Goal: Check status: Check status

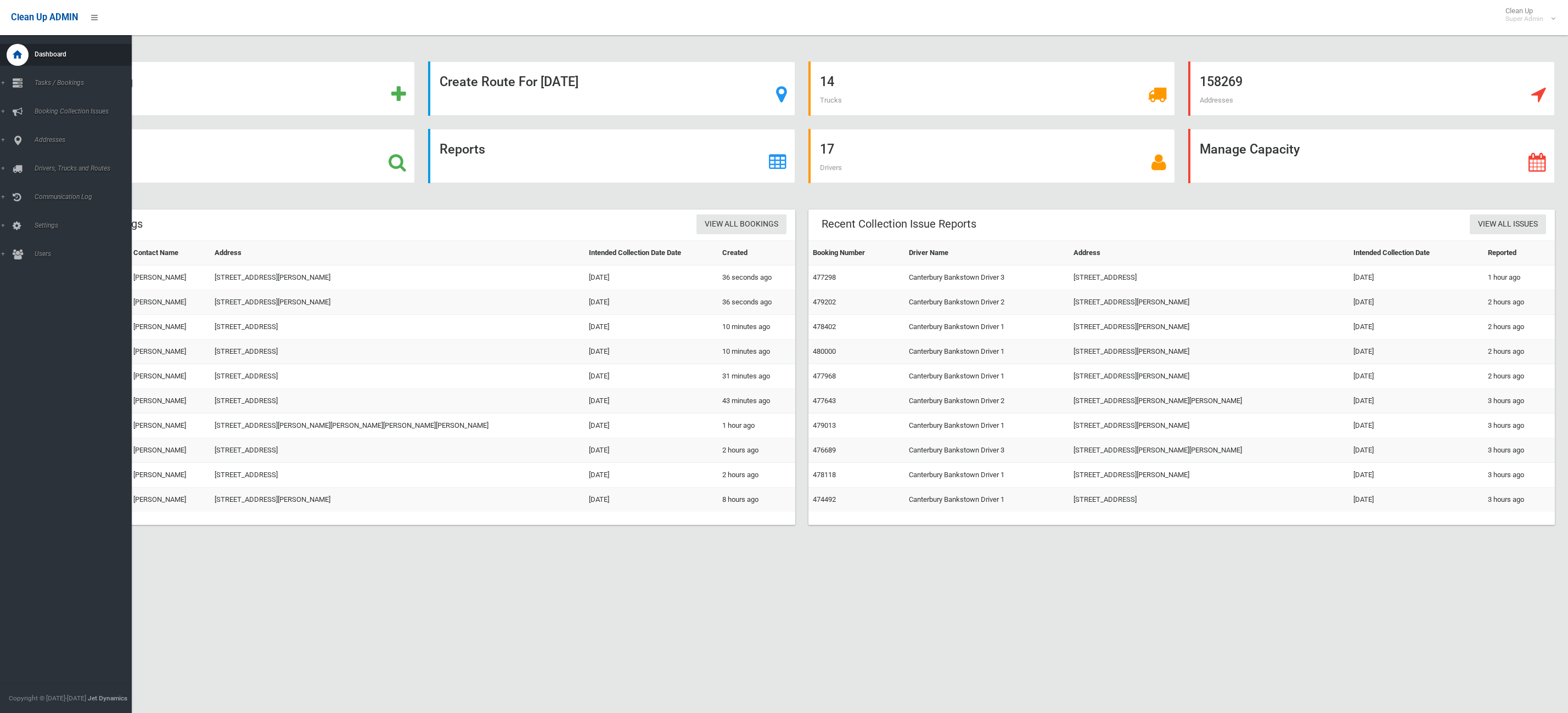
scroll to position [13, 0]
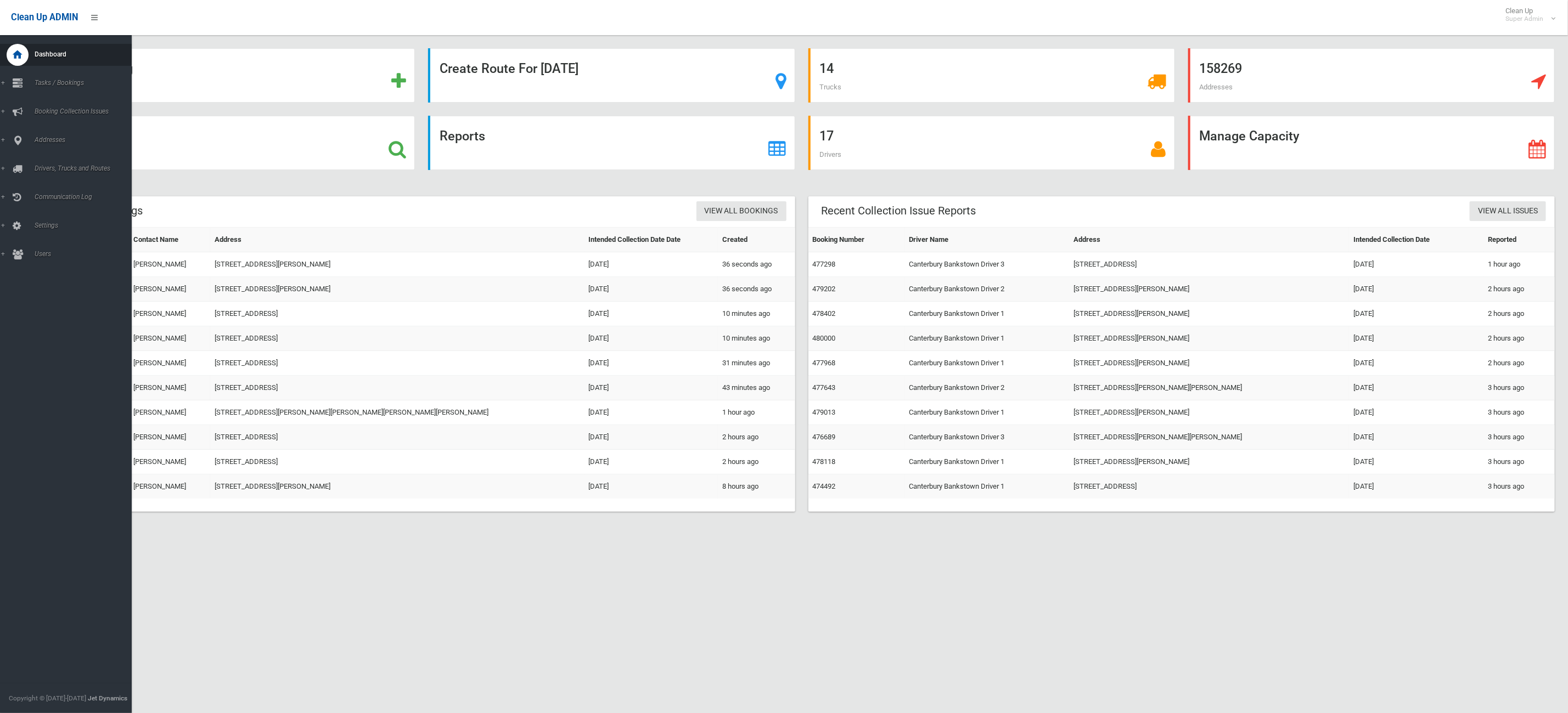
click at [94, 143] on span "Addresses" at bounding box center [88, 140] width 113 height 7
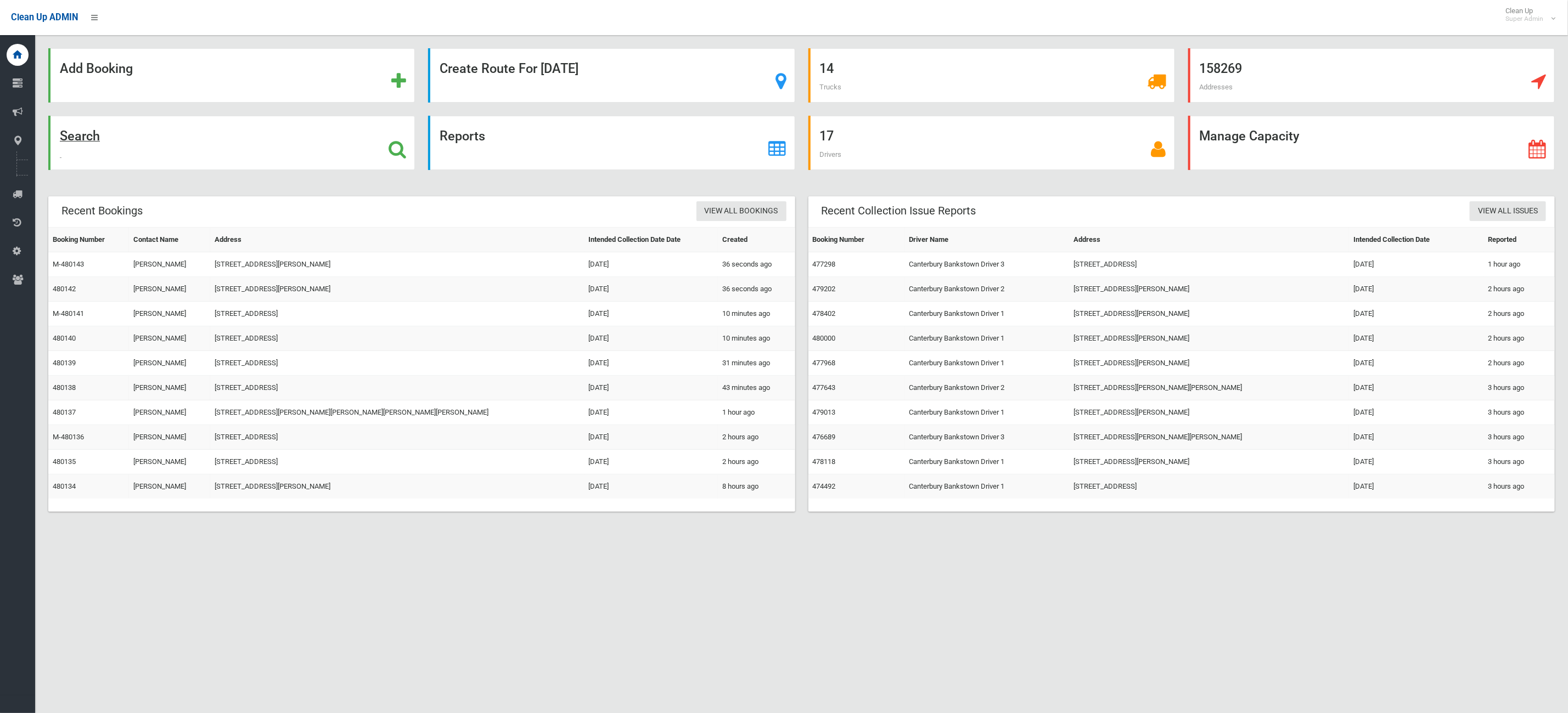
click at [183, 146] on div "Search" at bounding box center [232, 143] width 367 height 54
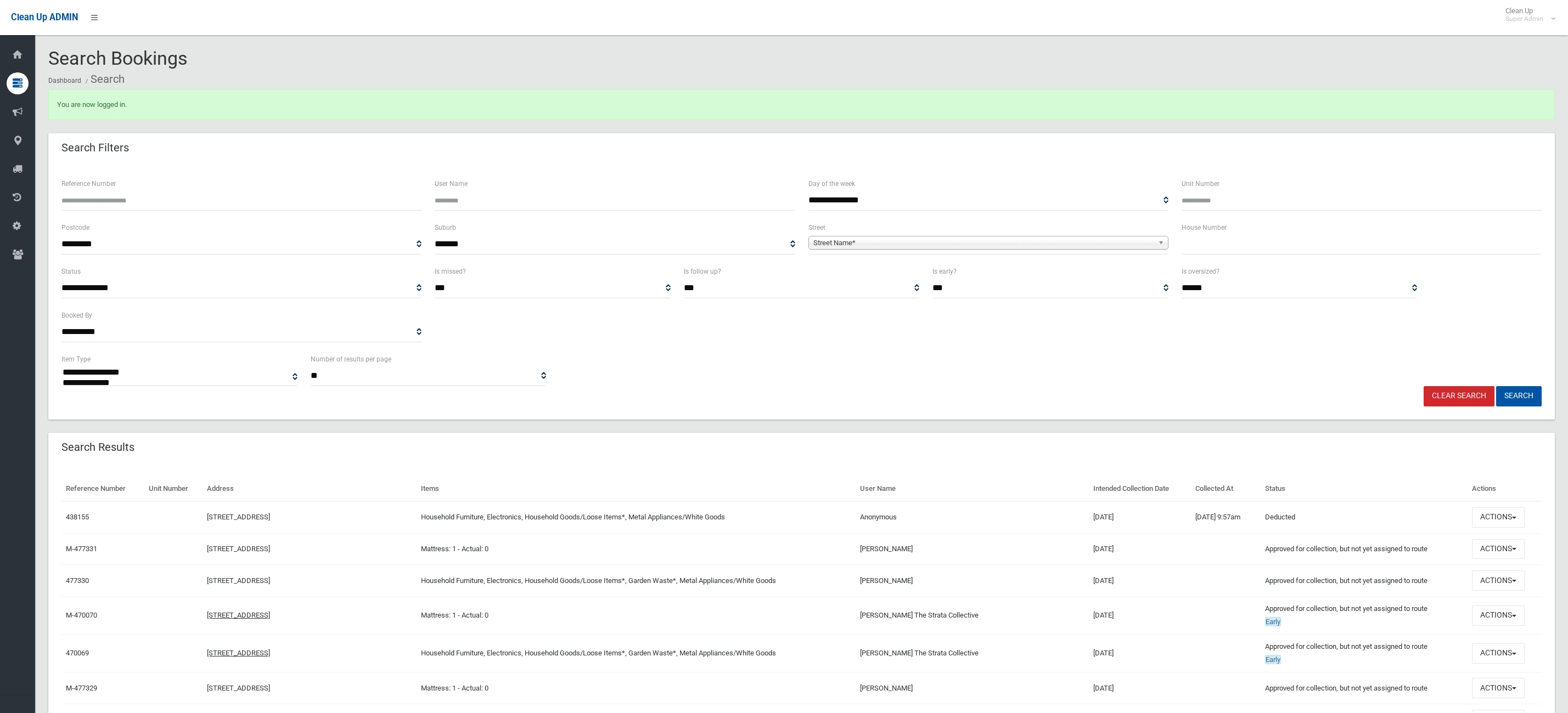
select select
click at [238, 197] on input "Reference Number" at bounding box center [241, 201] width 360 height 21
type input "******"
click at [1496, 386] on button "Search" at bounding box center [1519, 397] width 46 height 21
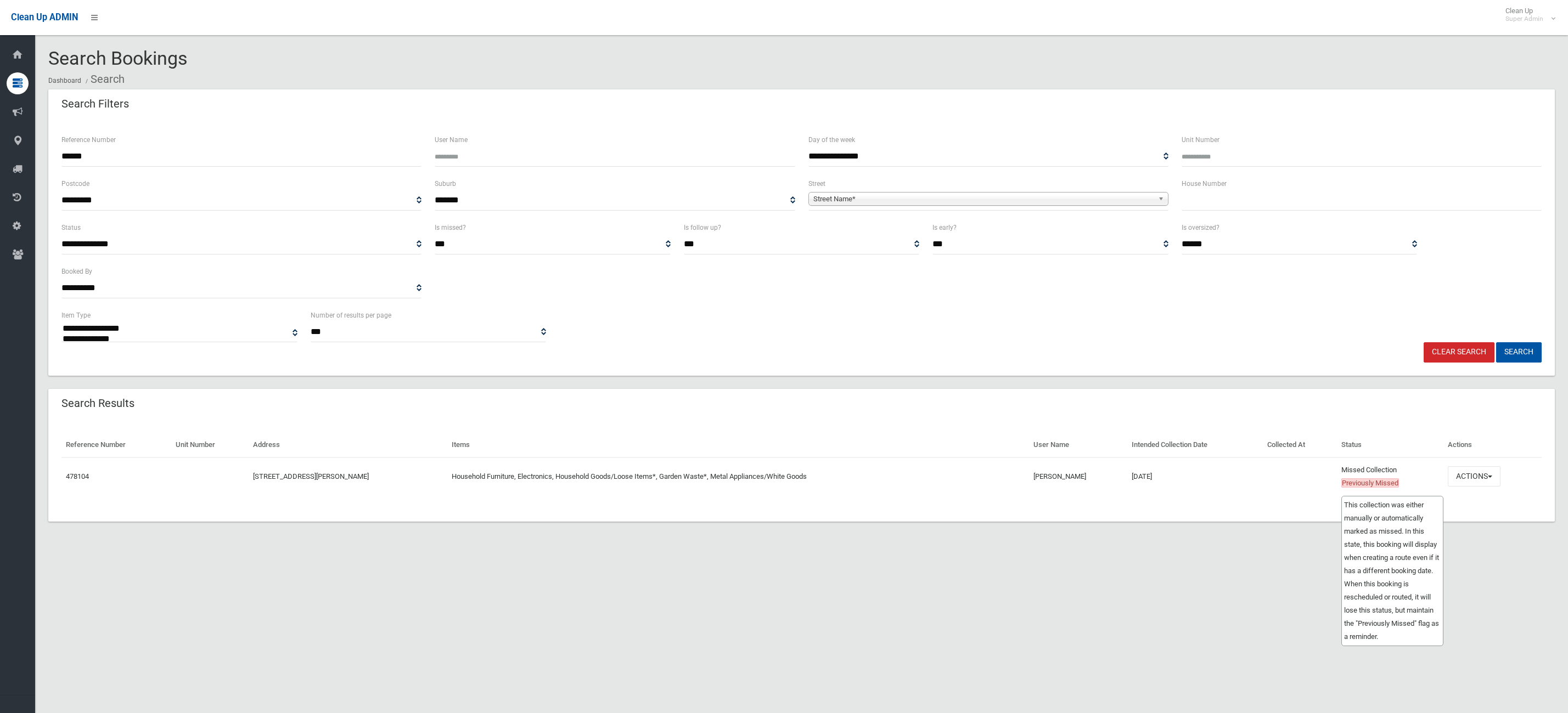
select select
click at [1458, 469] on button "Actions" at bounding box center [1475, 477] width 53 height 21
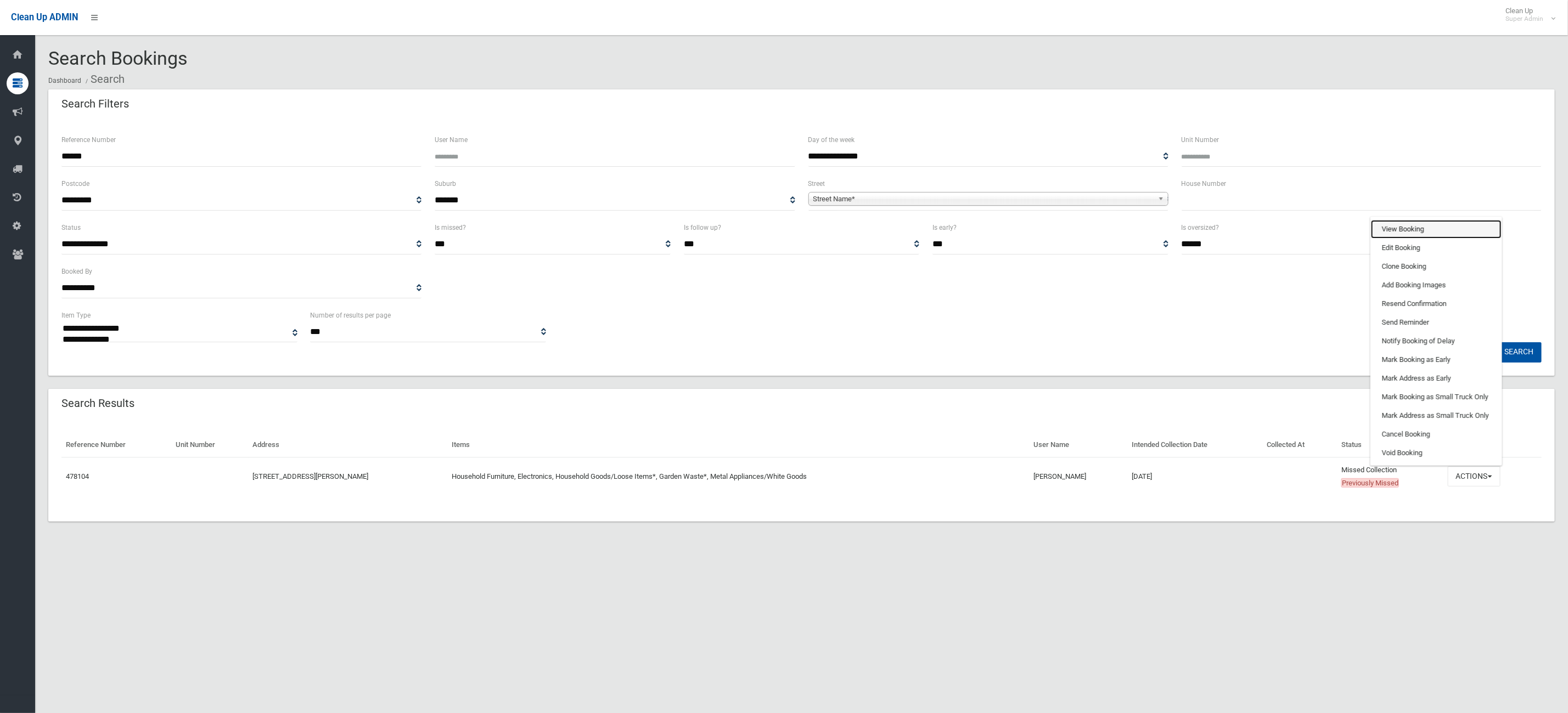
click at [1469, 234] on link "View Booking" at bounding box center [1435, 229] width 130 height 18
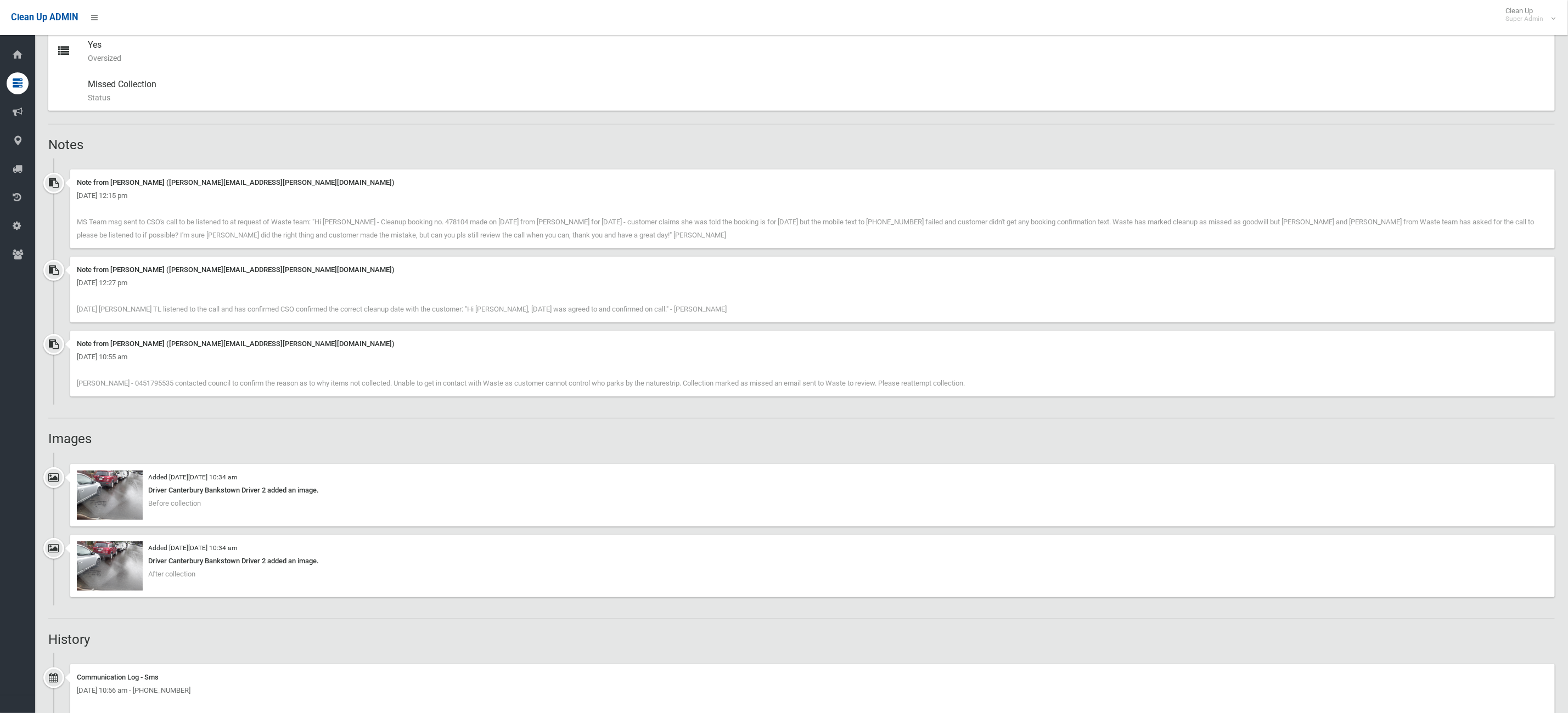
scroll to position [712, 0]
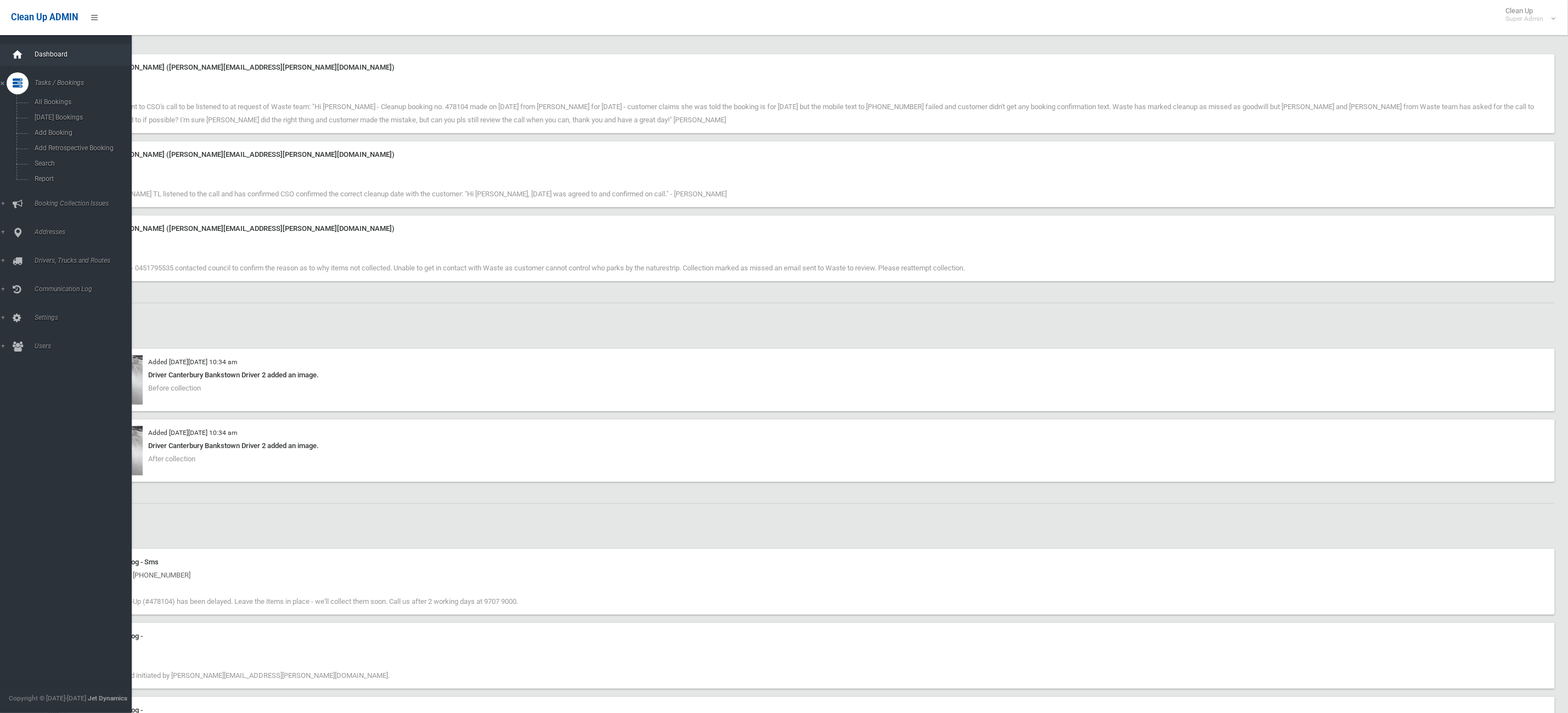
click at [10, 56] on div at bounding box center [18, 55] width 22 height 22
